Goal: Information Seeking & Learning: Check status

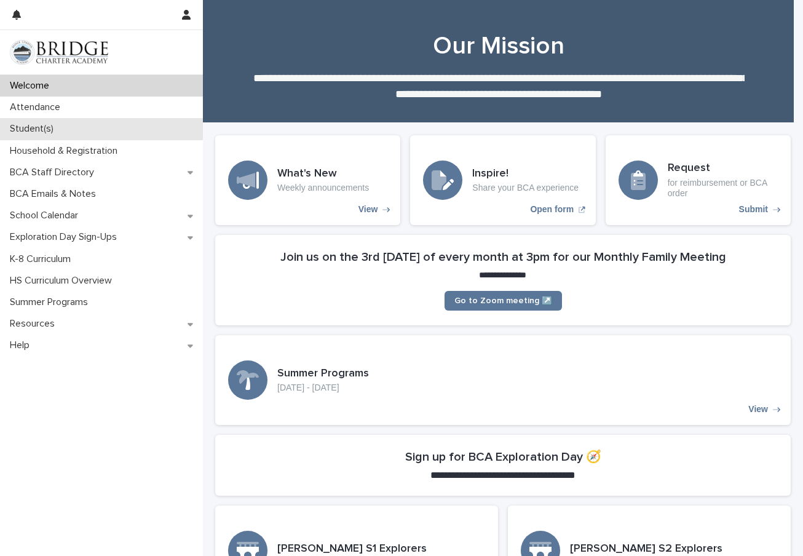
click at [45, 137] on div "Student(s)" at bounding box center [101, 129] width 203 height 22
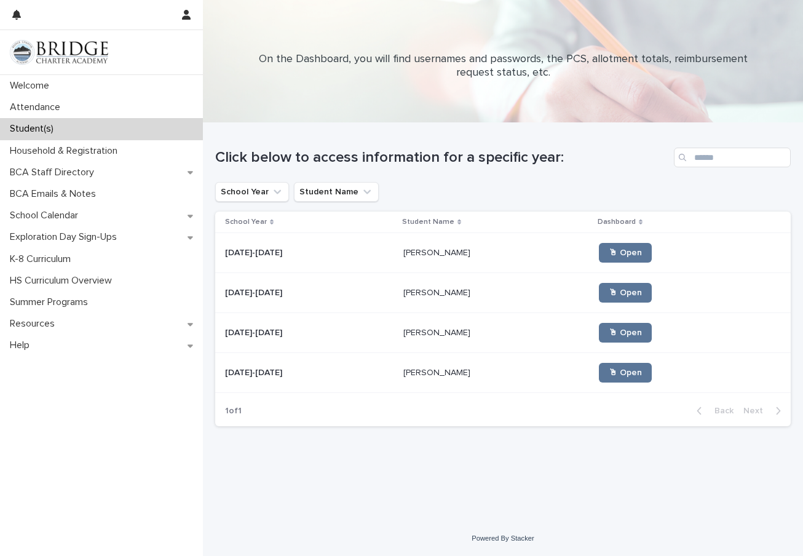
click at [446, 332] on p at bounding box center [496, 333] width 186 height 10
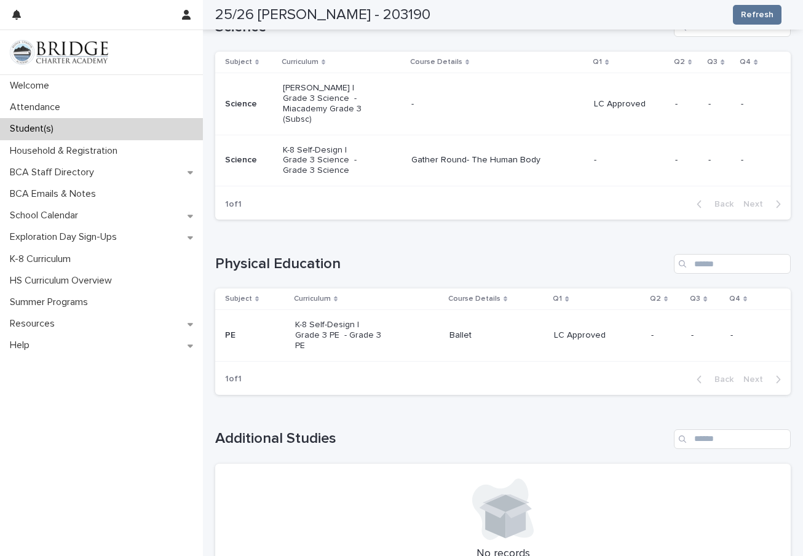
scroll to position [1173, 0]
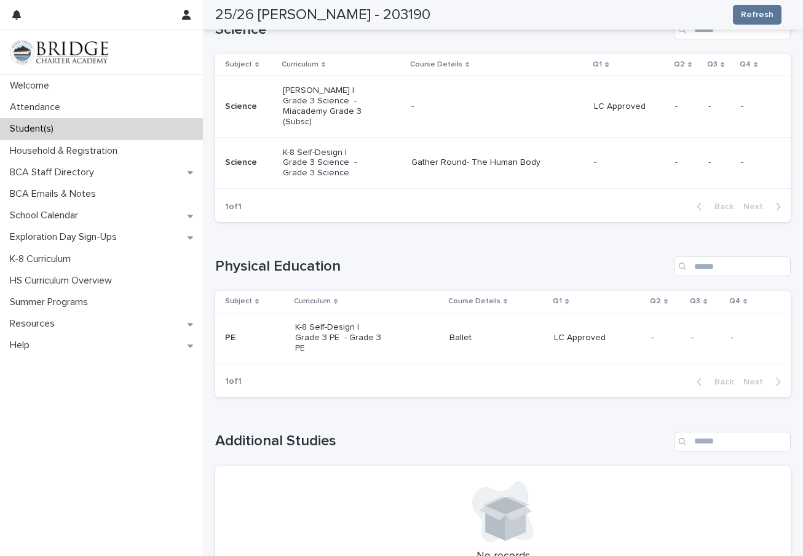
click at [459, 333] on p "Ballet" at bounding box center [496, 338] width 95 height 10
